Goal: Task Accomplishment & Management: Manage account settings

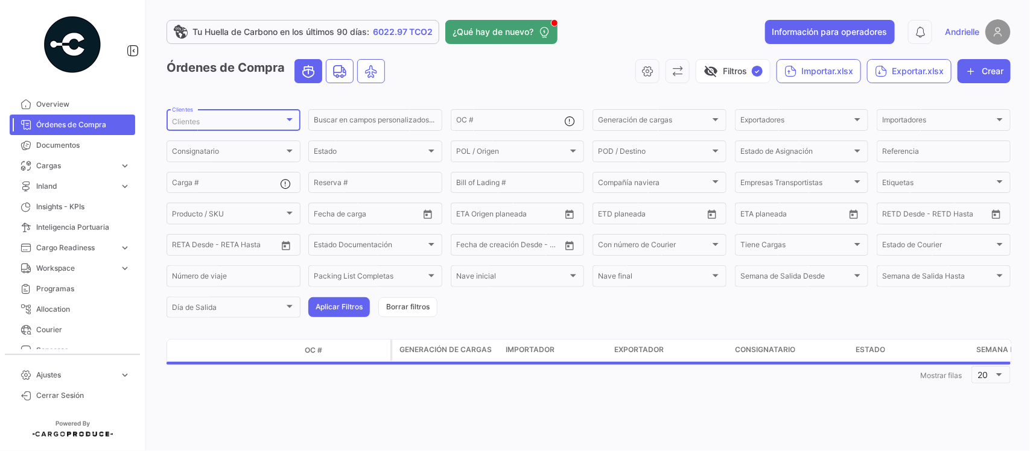
click at [236, 122] on div "Clientes" at bounding box center [228, 122] width 112 height 8
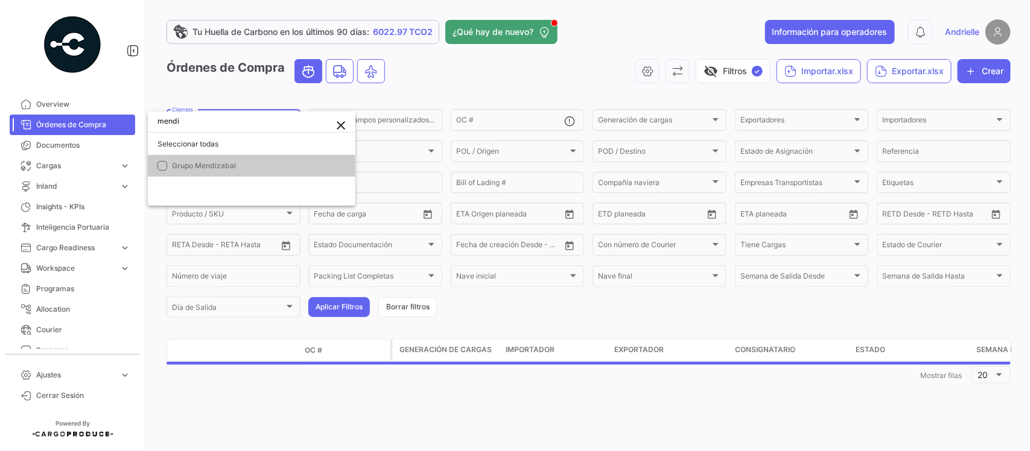
type input "mendi"
click at [213, 163] on span "Grupo Mendizabal" at bounding box center [204, 165] width 64 height 9
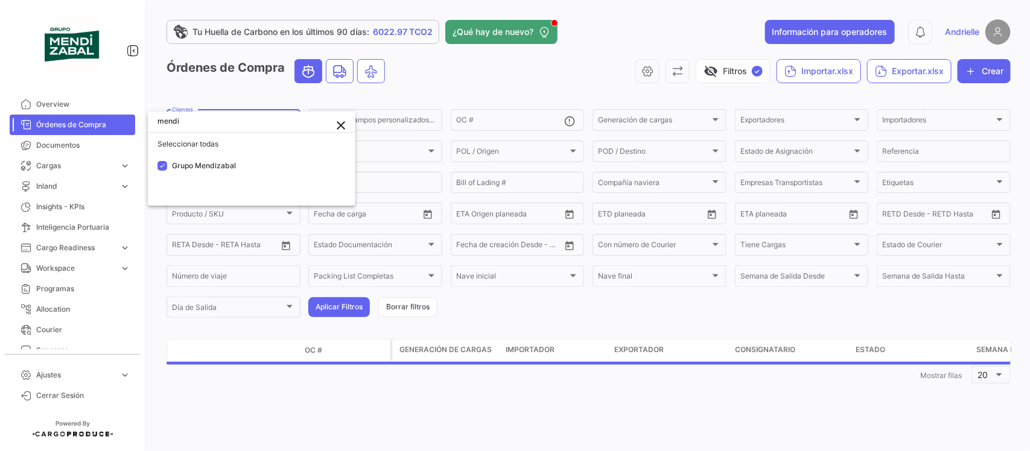
click at [496, 85] on div at bounding box center [515, 225] width 1030 height 451
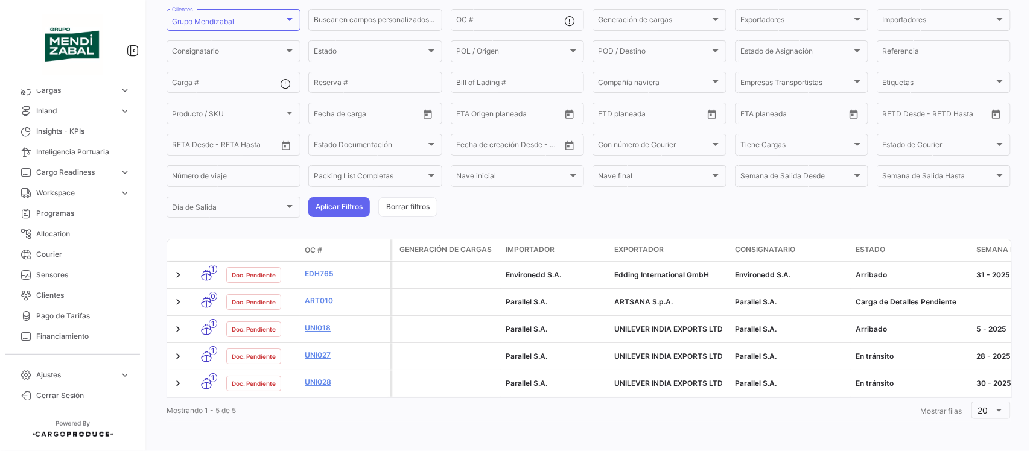
scroll to position [85, 0]
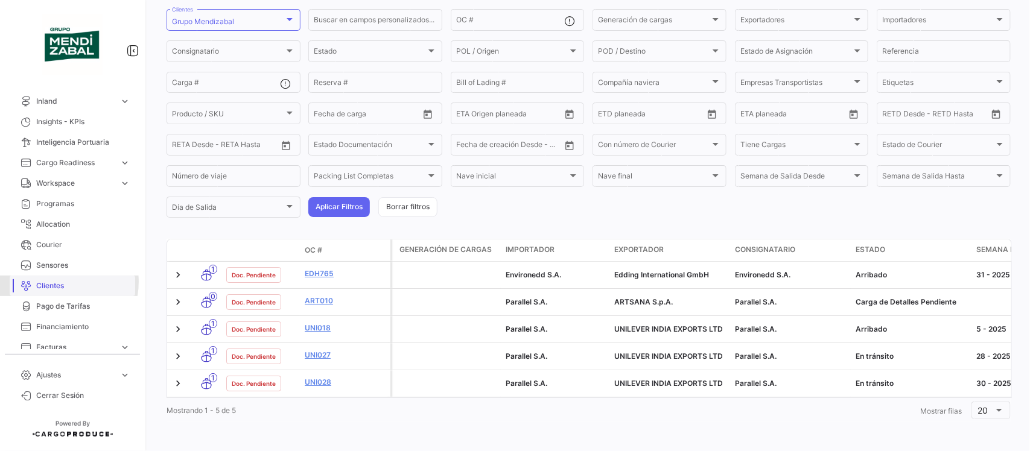
click at [56, 282] on span "Clientes" at bounding box center [83, 286] width 94 height 11
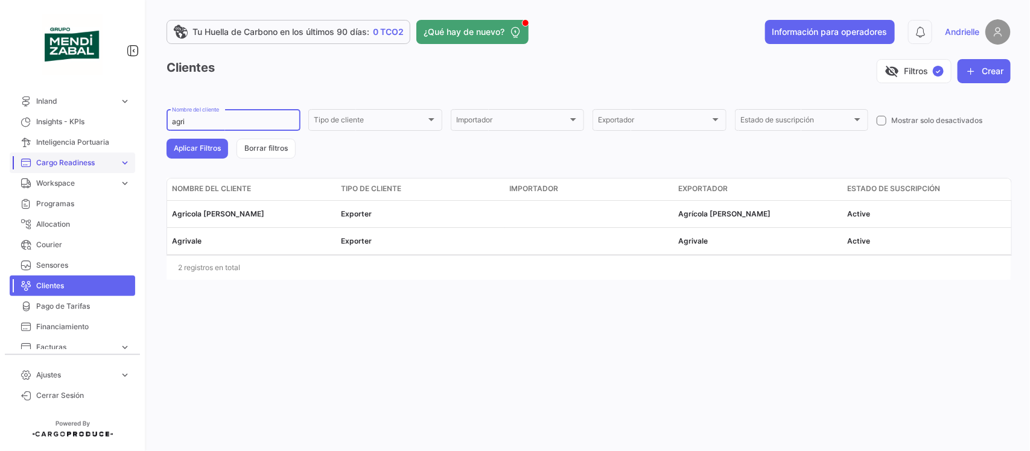
drag, startPoint x: 194, startPoint y: 124, endPoint x: 57, endPoint y: 154, distance: 140.2
click at [57, 154] on mat-sidenav-container "Overview Órdenes de Compra Documentos Cargas expand_more Cargas Aéreas Cargas M…" at bounding box center [515, 225] width 1030 height 451
type input "[PERSON_NAME]"
click at [200, 147] on button "Aplicar Filtros" at bounding box center [198, 149] width 62 height 20
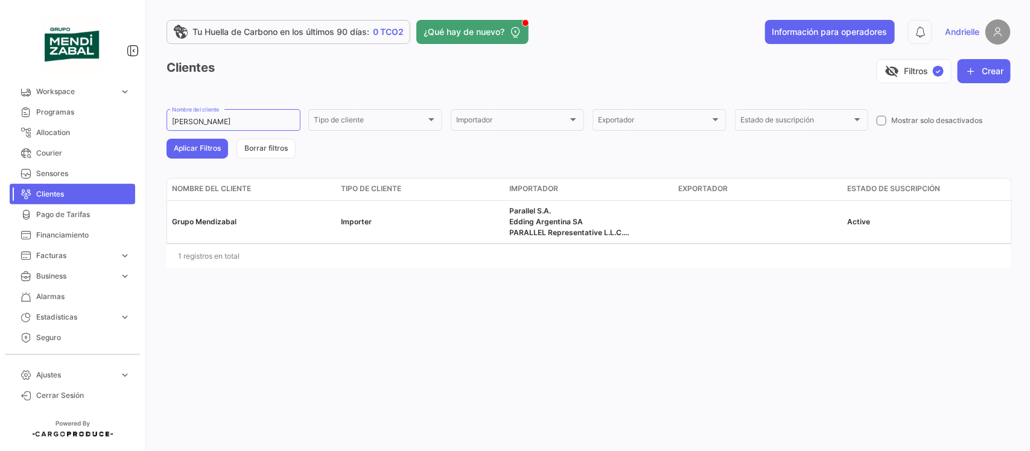
scroll to position [185, 0]
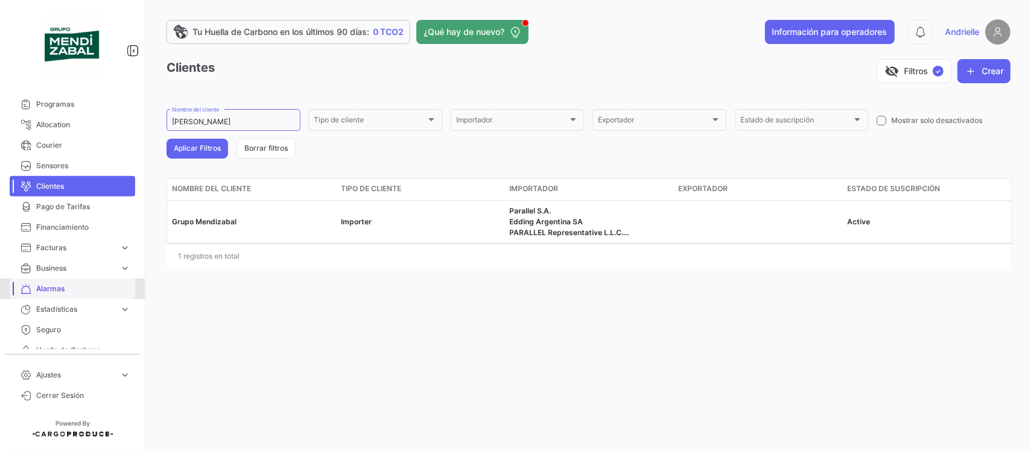
click at [86, 287] on span "Alarmas" at bounding box center [83, 289] width 94 height 11
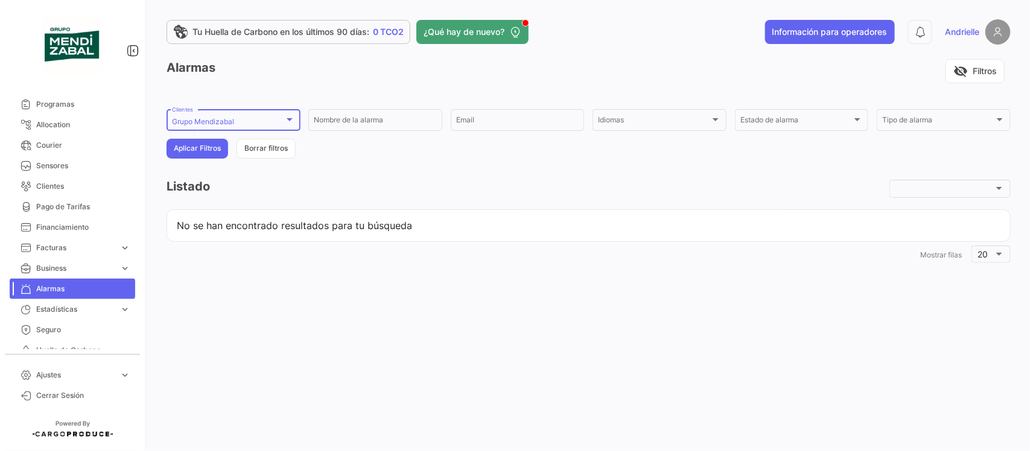
click at [252, 110] on div "Grupo [PERSON_NAME] Clientes" at bounding box center [233, 119] width 123 height 24
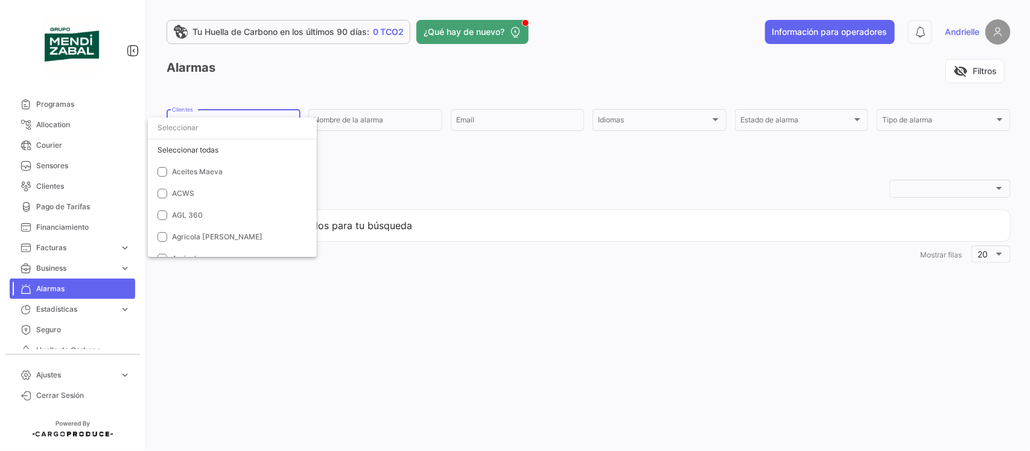
scroll to position [2565, 0]
click at [218, 159] on mat-option "Grupo Mendizabal" at bounding box center [252, 152] width 208 height 22
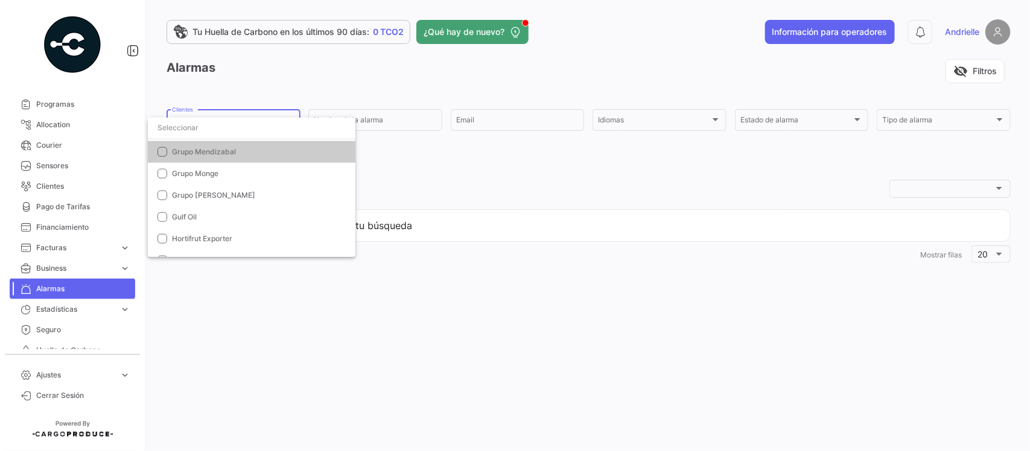
click at [225, 125] on input "dropdown search" at bounding box center [252, 128] width 208 height 22
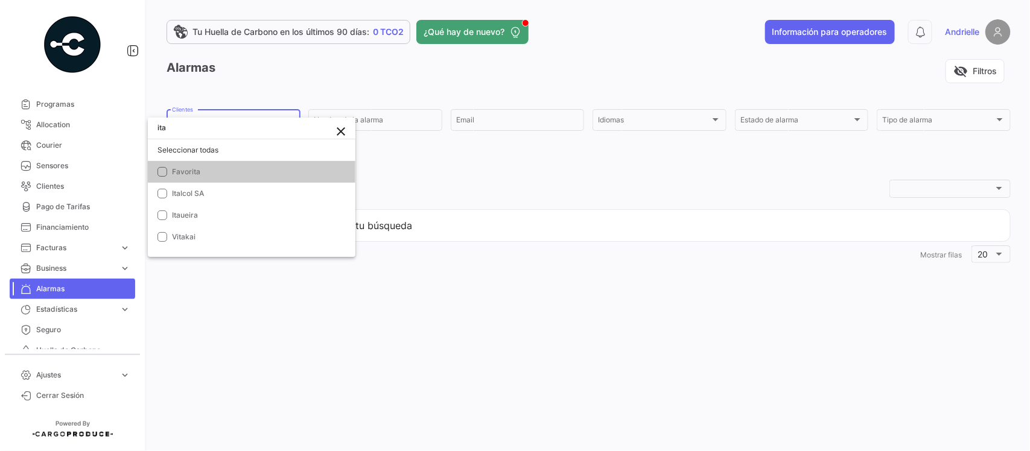
scroll to position [0, 0]
type input "itaue"
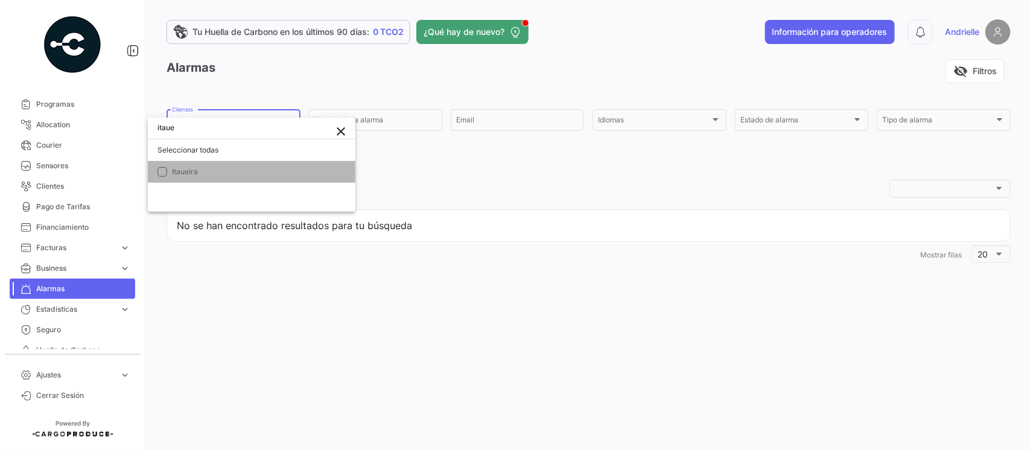
click at [215, 173] on span "Itaueira" at bounding box center [256, 172] width 169 height 11
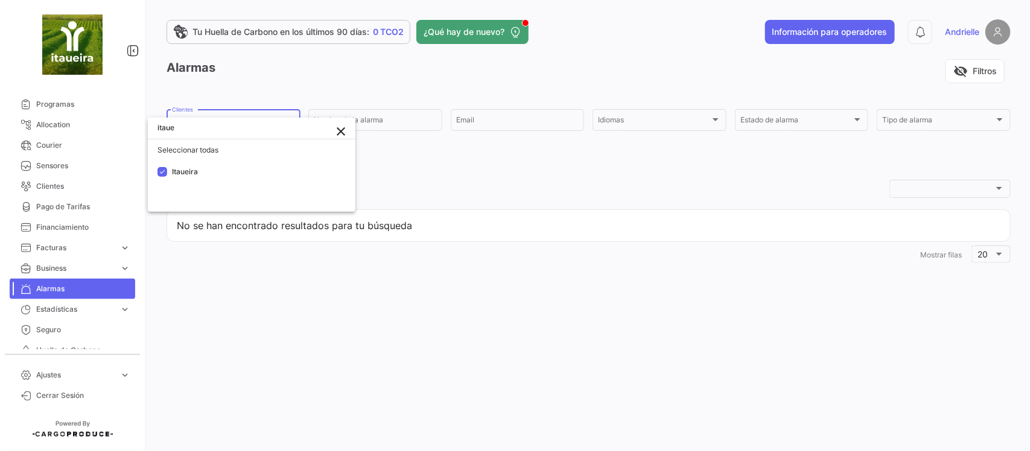
click at [417, 151] on div at bounding box center [515, 225] width 1030 height 451
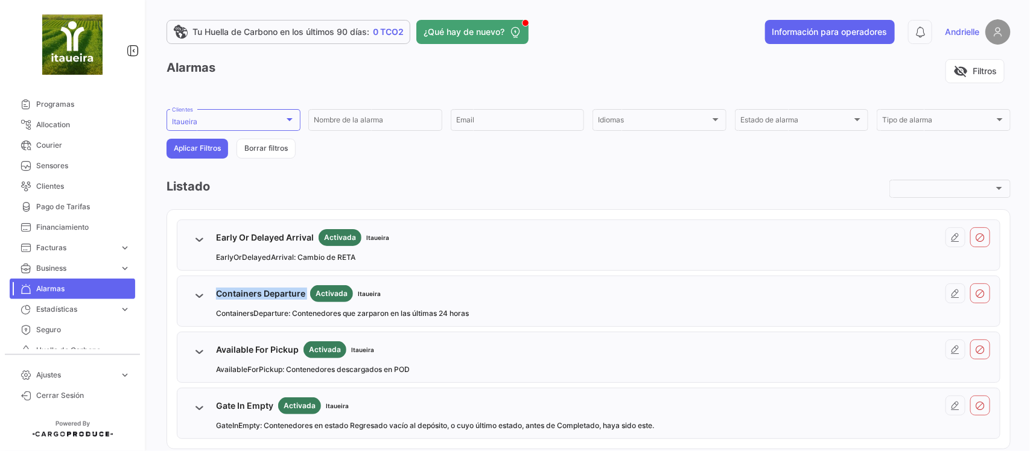
drag, startPoint x: 216, startPoint y: 290, endPoint x: 312, endPoint y: 287, distance: 96.6
click at [312, 287] on div "Containers Departure Activada Itaueira" at bounding box center [298, 293] width 165 height 17
copy span "Containers Departure"
drag, startPoint x: 216, startPoint y: 353, endPoint x: 299, endPoint y: 354, distance: 82.7
click at [299, 354] on div "Available For Pickup Activada Itaueira" at bounding box center [295, 349] width 158 height 17
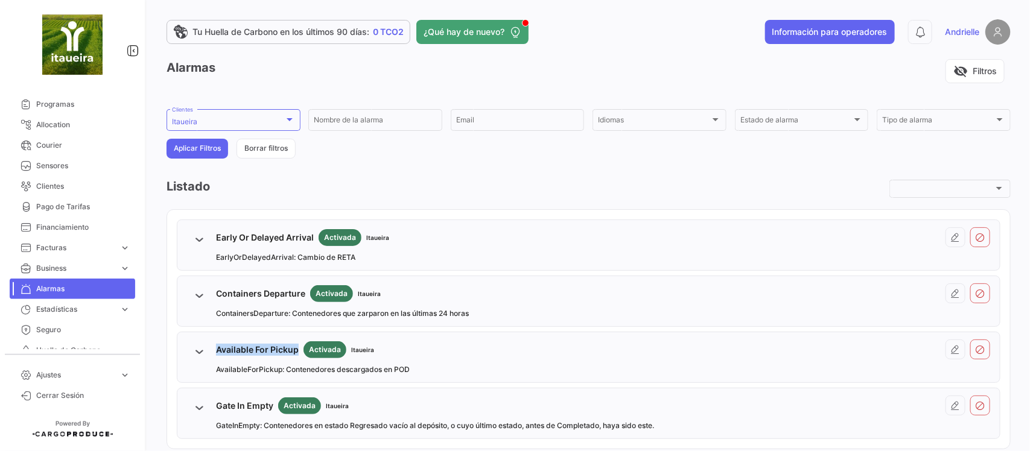
copy span "Available For Pickup"
drag, startPoint x: 218, startPoint y: 408, endPoint x: 276, endPoint y: 405, distance: 58.6
click at [276, 405] on div "Gate In Empty Activada Itaueira" at bounding box center [282, 406] width 133 height 17
copy span "Gate In Empty"
click at [72, 372] on span "Ajustes" at bounding box center [75, 375] width 78 height 11
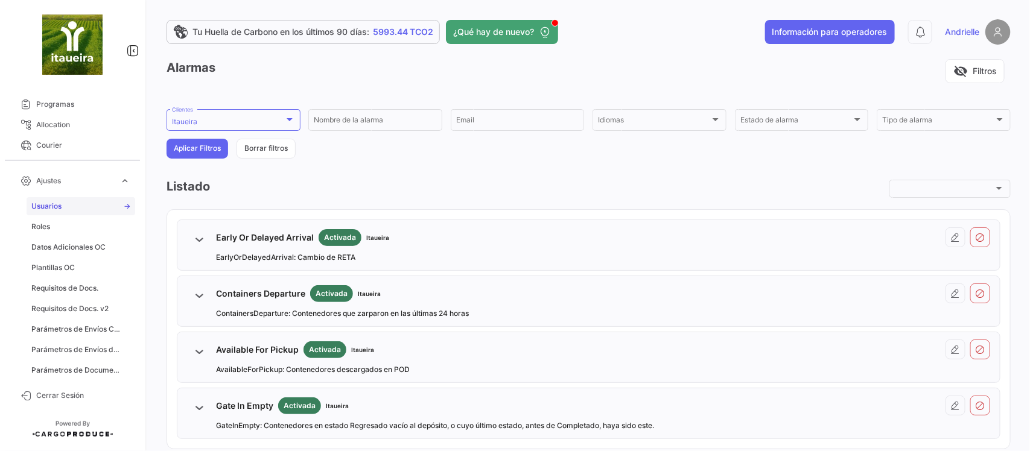
click at [62, 206] on link "Usuarios" at bounding box center [81, 206] width 109 height 18
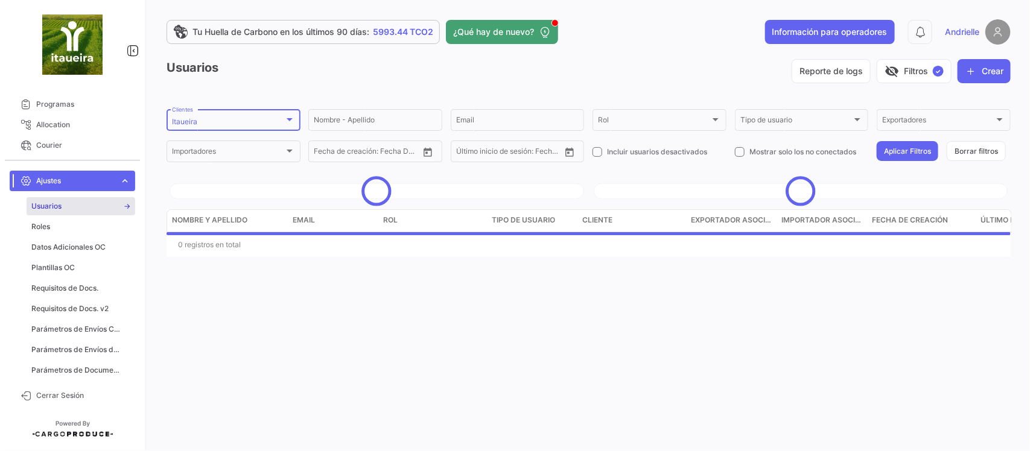
click at [244, 121] on div "Itaueira" at bounding box center [228, 122] width 112 height 8
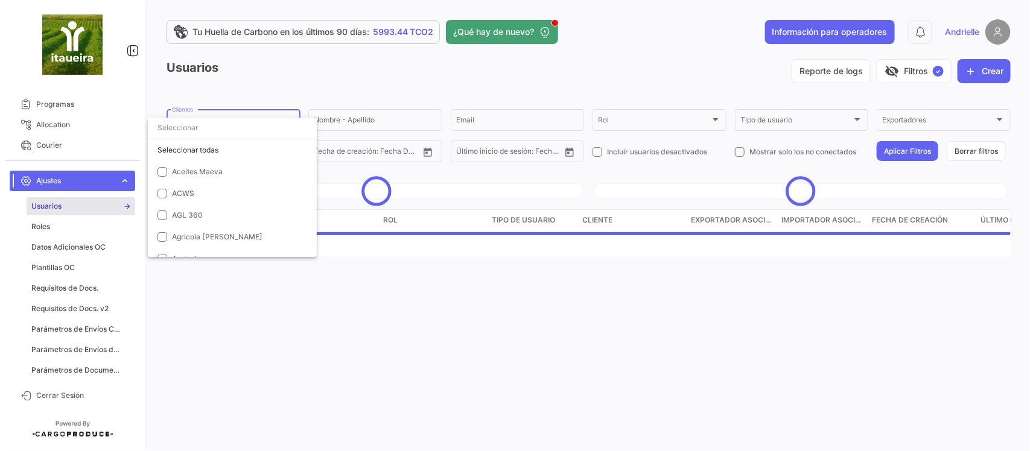
scroll to position [2964, 0]
drag, startPoint x: 206, startPoint y: 152, endPoint x: 198, endPoint y: 127, distance: 26.7
click at [198, 127] on div "Seleccionar todas [PERSON_NAME] Fruit Importer Brand Importer Frozen Industrias…" at bounding box center [252, 187] width 208 height 139
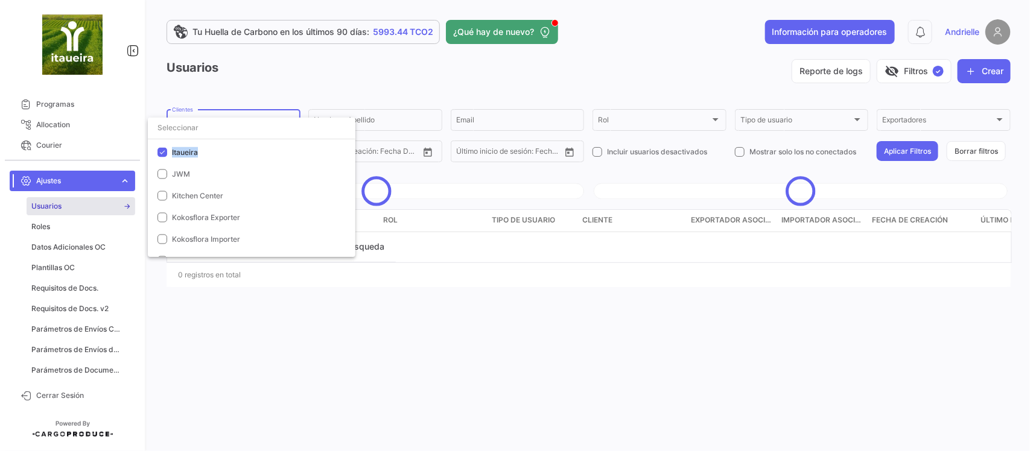
click at [198, 127] on input "dropdown search" at bounding box center [252, 128] width 208 height 22
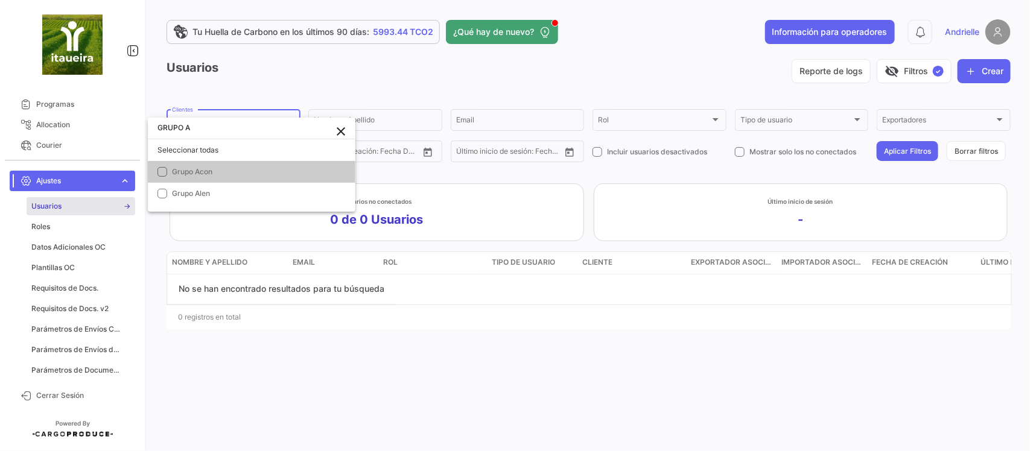
scroll to position [0, 0]
type input "GRUPO AC"
click at [218, 181] on mat-option "Grupo Acon" at bounding box center [252, 172] width 208 height 22
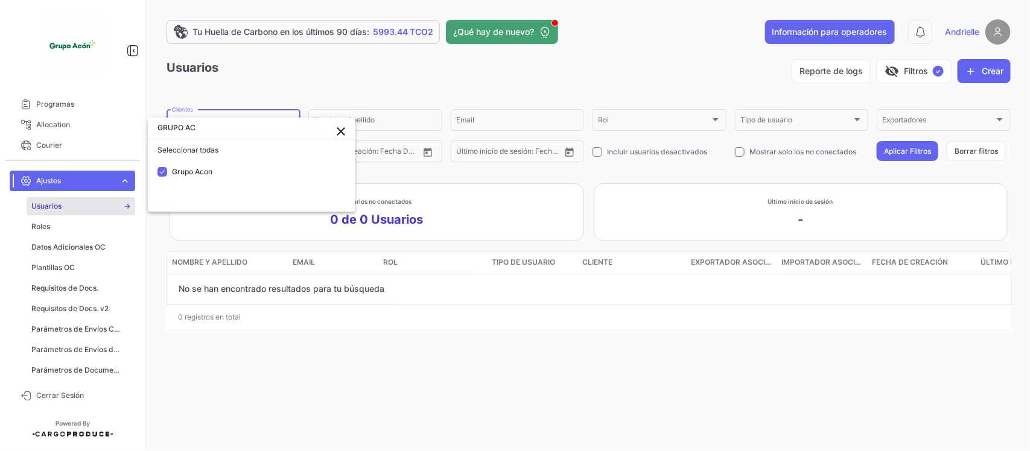
click at [334, 383] on div at bounding box center [515, 225] width 1030 height 451
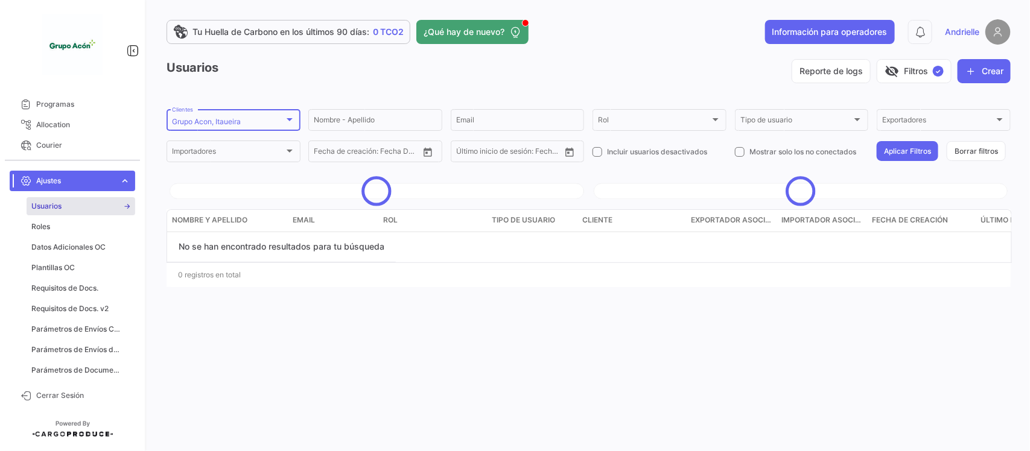
click at [287, 124] on div at bounding box center [289, 120] width 11 height 10
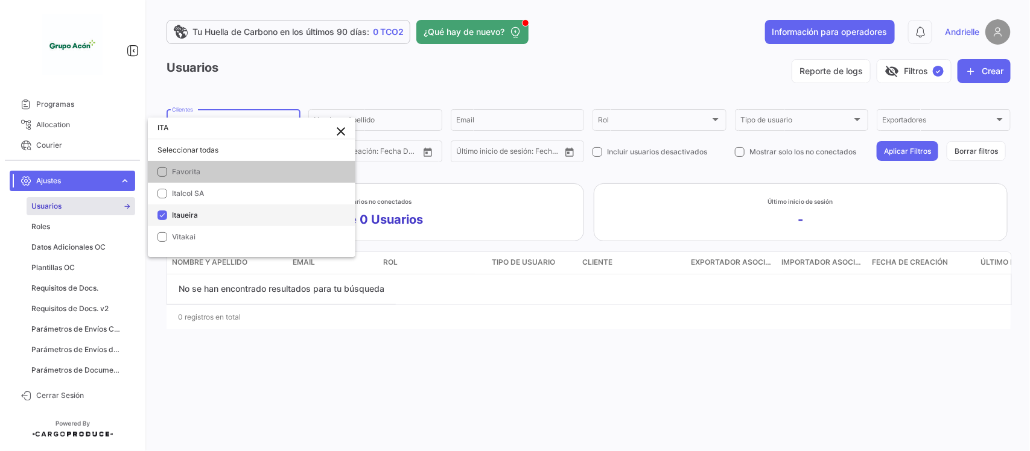
type input "ITA"
click at [196, 218] on span "Itaueira" at bounding box center [185, 215] width 26 height 9
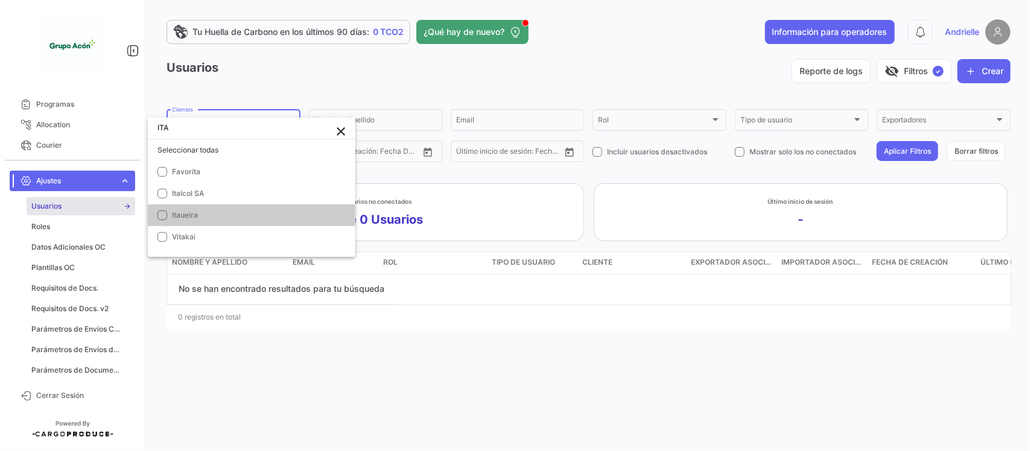
click at [259, 345] on div at bounding box center [515, 225] width 1030 height 451
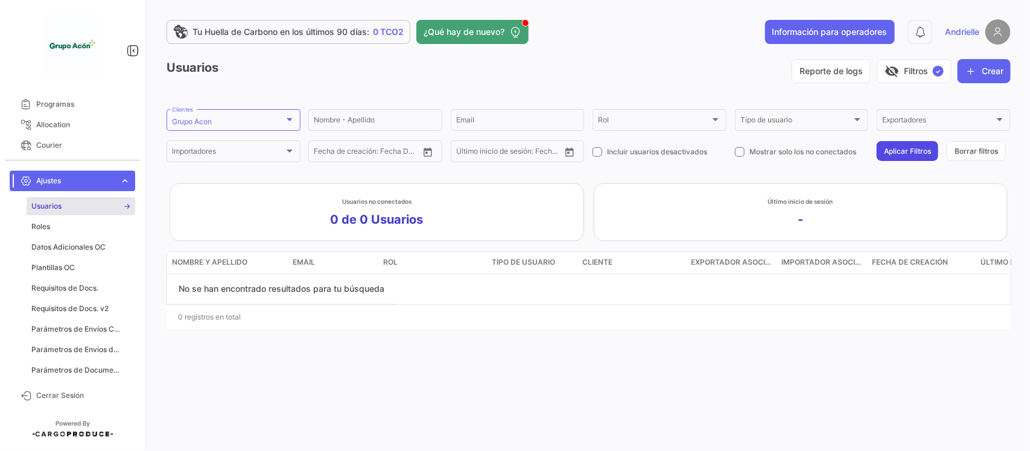
click at [922, 151] on button "Aplicar Filtros" at bounding box center [908, 151] width 62 height 20
